Goal: Communication & Community: Answer question/provide support

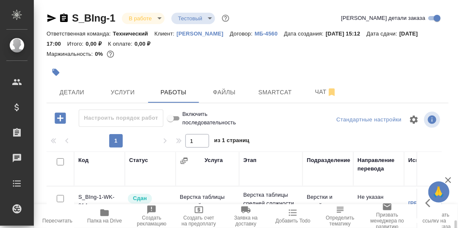
scroll to position [136, 0]
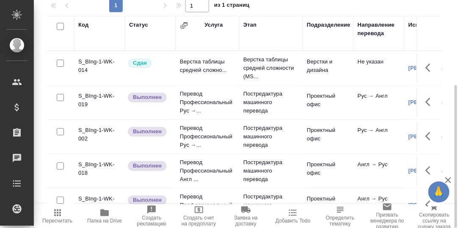
drag, startPoint x: 105, startPoint y: 214, endPoint x: 117, endPoint y: 214, distance: 11.4
click at [105, 214] on icon "button" at bounding box center [104, 213] width 8 height 7
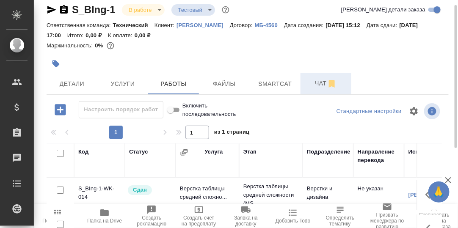
click at [321, 80] on span "Чат" at bounding box center [326, 83] width 41 height 11
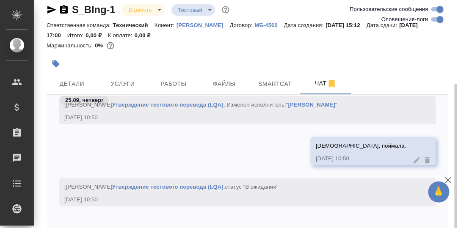
scroll to position [51, 0]
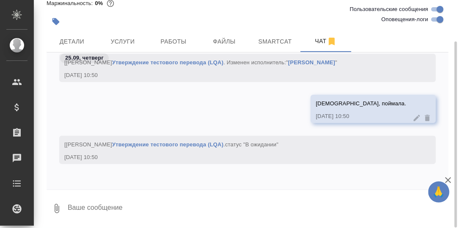
click at [166, 196] on textarea at bounding box center [258, 208] width 382 height 29
paste textarea "https://drive.awatera.com/apps/files/files?dir=/Shares/%D0%91%D0%B5%D1%80%D0%B8…"
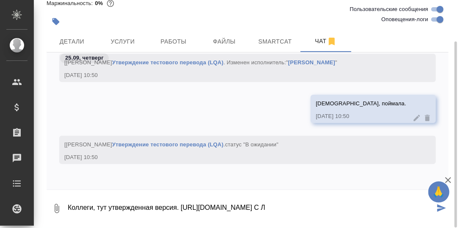
scroll to position [14, 0]
type textarea "Коллеги, тут утвержденная версия. https://drive.awatera.com/apps/files/files?di…"
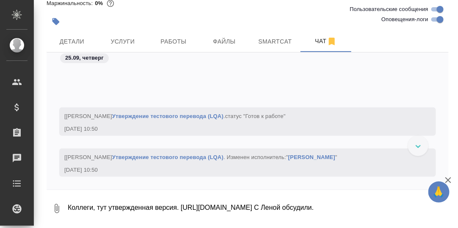
scroll to position [5763, 0]
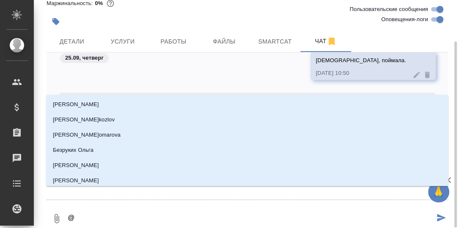
type textarea "@С"
type input "С"
type textarea "@Се"
type input "Се"
type textarea "@Сер"
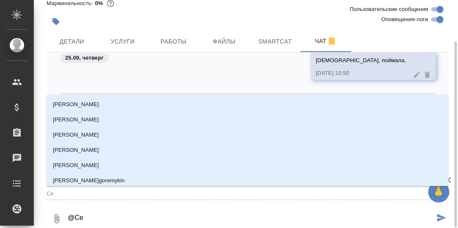
type input "Сер"
type textarea "@Серг"
type input "Серг"
type textarea "@Серге"
type input "Серге"
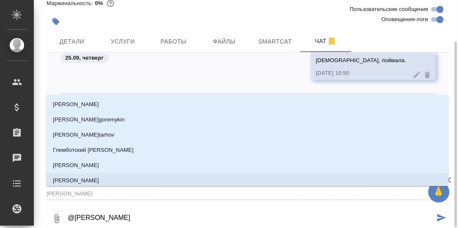
type textarea "@Сергее"
type input "Сергее"
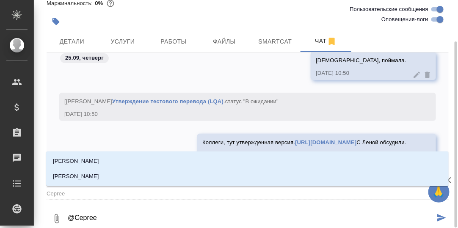
type textarea "@Сергеев"
type input "Сергеев"
type textarea "@Сергеева"
type input "Сергеева"
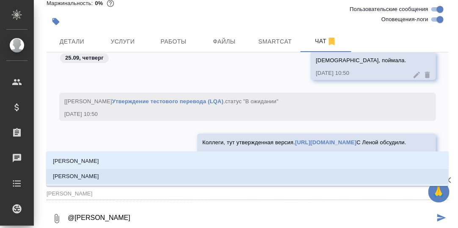
click at [99, 178] on p "[PERSON_NAME]" at bounding box center [76, 176] width 46 height 8
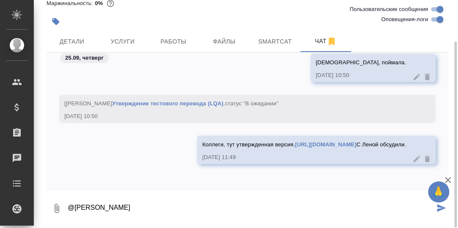
type textarea "@Сергеева Анастасия"
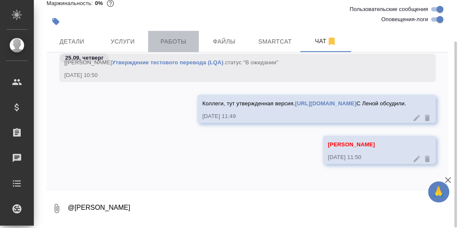
click at [177, 40] on span "Работы" at bounding box center [173, 41] width 41 height 11
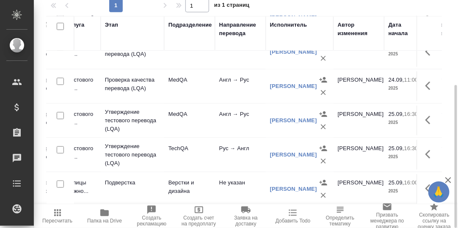
scroll to position [191, 140]
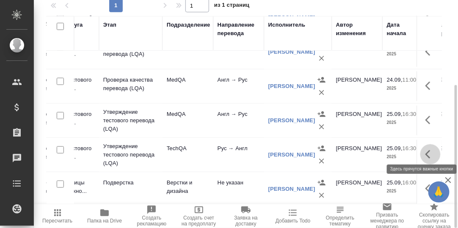
drag, startPoint x: 424, startPoint y: 150, endPoint x: 416, endPoint y: 153, distance: 8.6
click at [426, 151] on icon "button" at bounding box center [431, 154] width 10 height 10
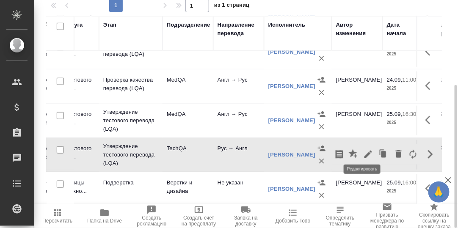
click at [363, 149] on icon "button" at bounding box center [368, 154] width 10 height 10
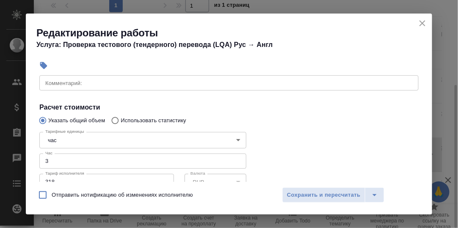
scroll to position [169, 0]
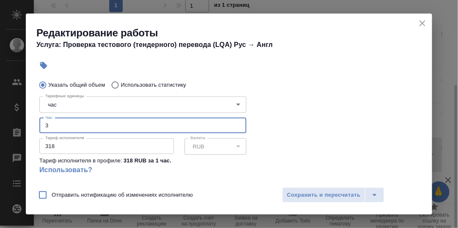
drag, startPoint x: 51, startPoint y: 125, endPoint x: 30, endPoint y: 125, distance: 20.7
click at [30, 125] on div "Параметры Файлы Вид работ Утверждение тестового перевода (LQA) Вид работ Направ…" at bounding box center [229, 128] width 407 height 107
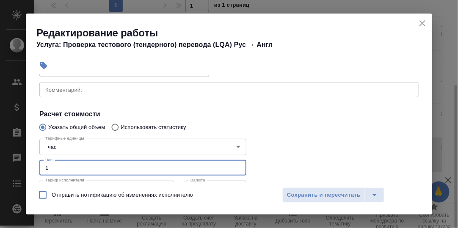
scroll to position [85, 0]
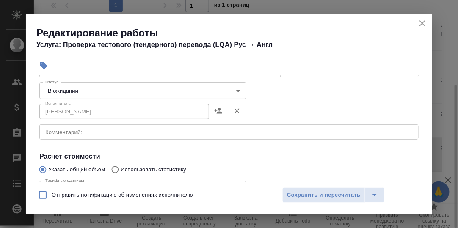
type input "1"
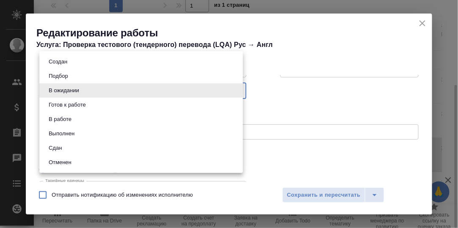
click at [236, 88] on body "🙏 .cls-1 fill:#fff; AWATERA Румянцева Дарья d.rumyantseva Клиенты Спецификации …" at bounding box center [229, 114] width 458 height 228
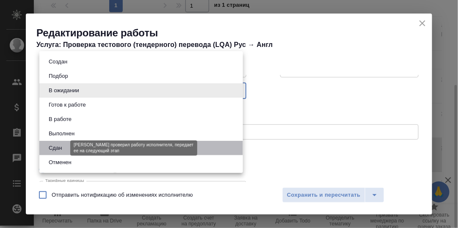
drag, startPoint x: 55, startPoint y: 146, endPoint x: 60, endPoint y: 152, distance: 7.9
click at [56, 146] on button "Сдан" at bounding box center [55, 148] width 18 height 9
type input "closed"
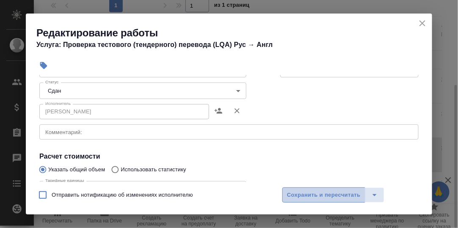
drag, startPoint x: 315, startPoint y: 192, endPoint x: 136, endPoint y: 189, distance: 179.6
click at [315, 192] on span "Сохранить и пересчитать" at bounding box center [324, 196] width 74 height 10
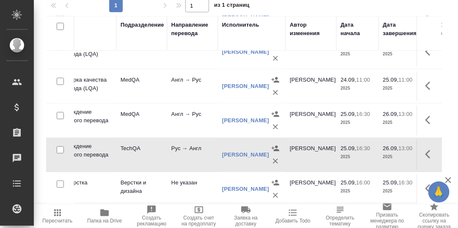
scroll to position [191, 189]
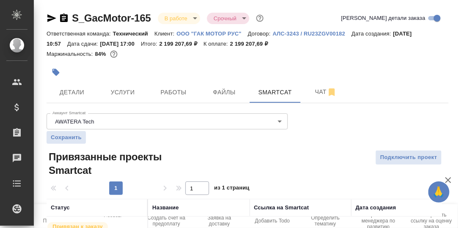
scroll to position [47, 0]
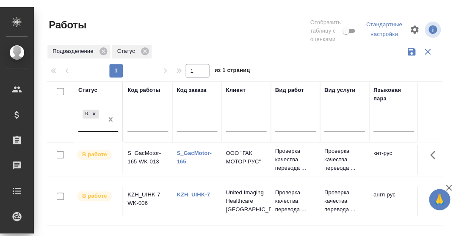
scroll to position [34, 0]
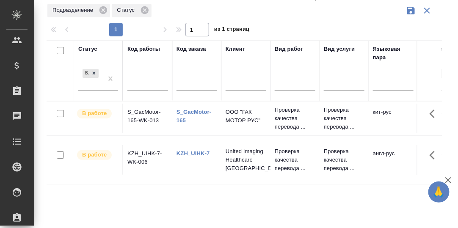
click at [201, 157] on link "KZH_UIHK-7" at bounding box center [193, 153] width 33 height 6
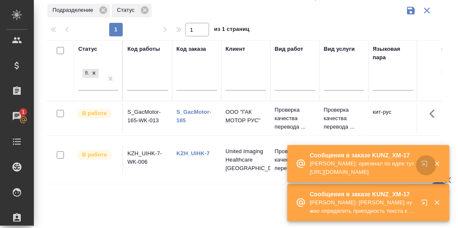
click at [425, 163] on icon "button" at bounding box center [426, 165] width 10 height 10
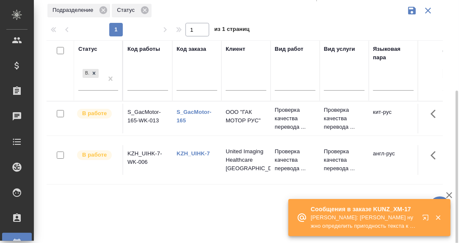
scroll to position [76, 0]
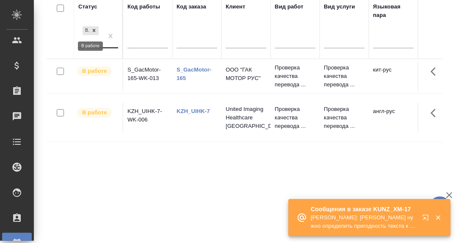
drag, startPoint x: 94, startPoint y: 30, endPoint x: 105, endPoint y: 45, distance: 18.2
click at [95, 30] on icon at bounding box center [94, 31] width 6 height 6
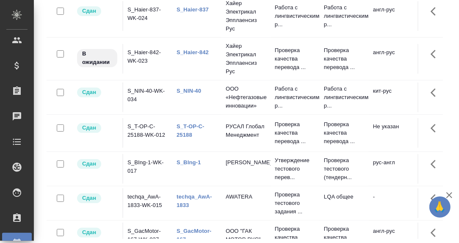
scroll to position [138, 0]
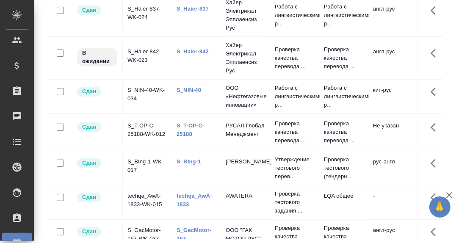
drag, startPoint x: 209, startPoint y: 158, endPoint x: 185, endPoint y: 162, distance: 24.0
click at [175, 158] on td "S_BIng-1" at bounding box center [196, 168] width 49 height 30
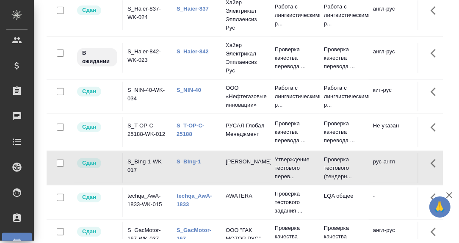
click at [191, 160] on link "S_BIng-1" at bounding box center [189, 161] width 24 height 6
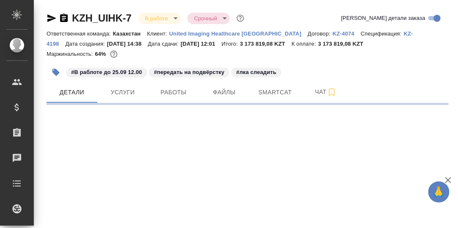
select select "RU"
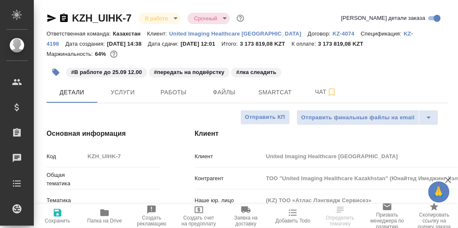
type textarea "x"
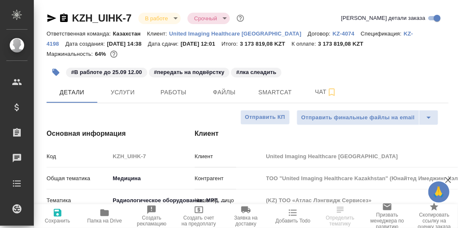
type textarea "x"
type input "[PERSON_NAME]"
type input "Журавлев Денис"
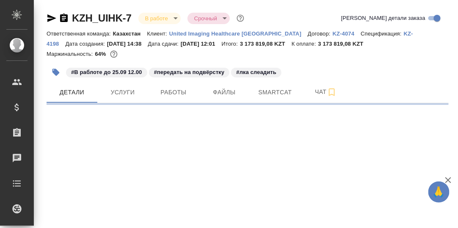
select select "RU"
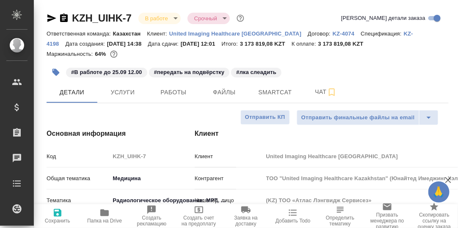
type textarea "x"
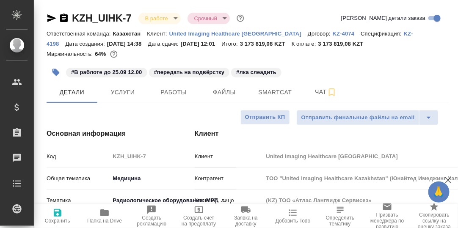
type textarea "x"
click at [274, 91] on span "Smartcat" at bounding box center [275, 92] width 41 height 11
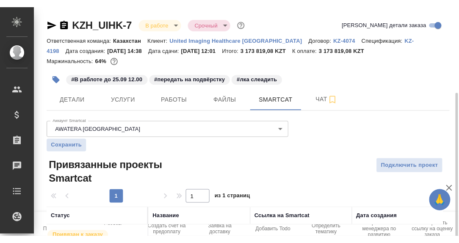
scroll to position [47, 0]
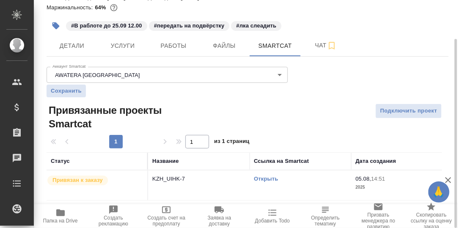
click at [272, 179] on link "Открыть" at bounding box center [266, 179] width 24 height 6
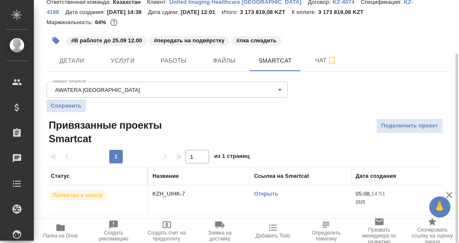
scroll to position [31, 0]
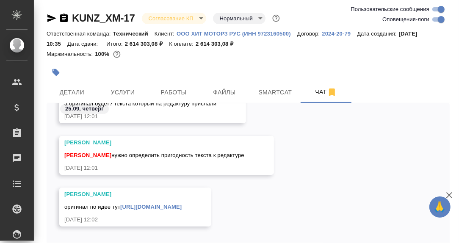
scroll to position [47, 0]
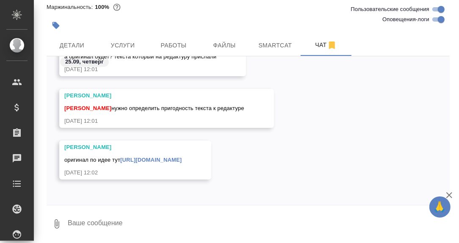
click at [126, 221] on textarea at bounding box center [258, 224] width 383 height 29
click at [149, 178] on div "[PERSON_NAME] оригинал по идее тут [URL][DOMAIN_NAME] [DATE] 12:02" at bounding box center [135, 160] width 152 height 39
click at [123, 219] on textarea at bounding box center [258, 224] width 383 height 29
type textarea "C"
click at [69, 221] on textarea "Сколько времени есть?" at bounding box center [251, 224] width 369 height 29
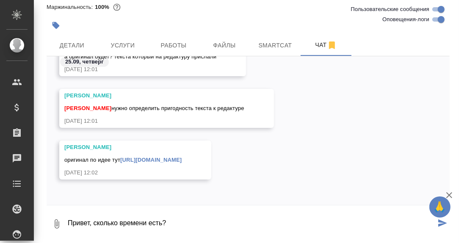
click at [177, 221] on textarea "Привет, сколько времени есть?" at bounding box center [251, 224] width 369 height 29
click at [185, 221] on textarea "Привет, сколько времени есть? Пока в другом заказе." at bounding box center [251, 224] width 369 height 29
click at [266, 222] on textarea "Привет, сколько времени есть? Пока сижу в другом заказе." at bounding box center [251, 224] width 369 height 29
type textarea "Привет, сколько времени есть? Пока сижу в другом заказе."
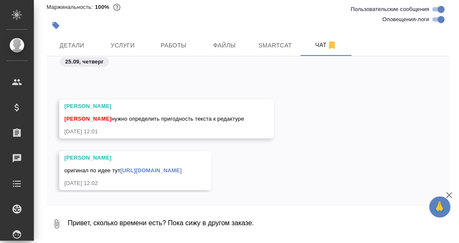
scroll to position [9473, 0]
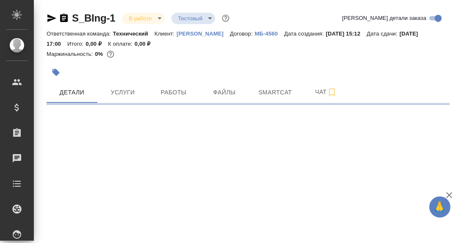
select select "RU"
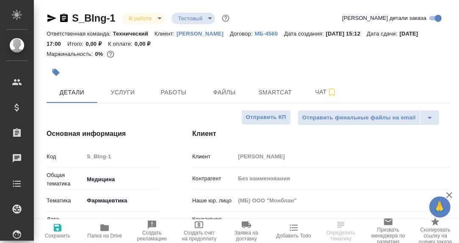
type textarea "x"
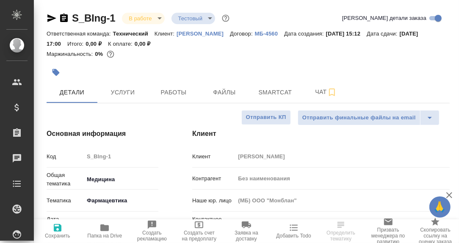
type textarea "x"
drag, startPoint x: 119, startPoint y: 19, endPoint x: 73, endPoint y: 15, distance: 45.4
click at [73, 15] on div "S_BIng-1 В работе inProgress Тестовый test" at bounding box center [139, 18] width 185 height 14
copy link "S_BIng-1"
